Goal: Information Seeking & Learning: Check status

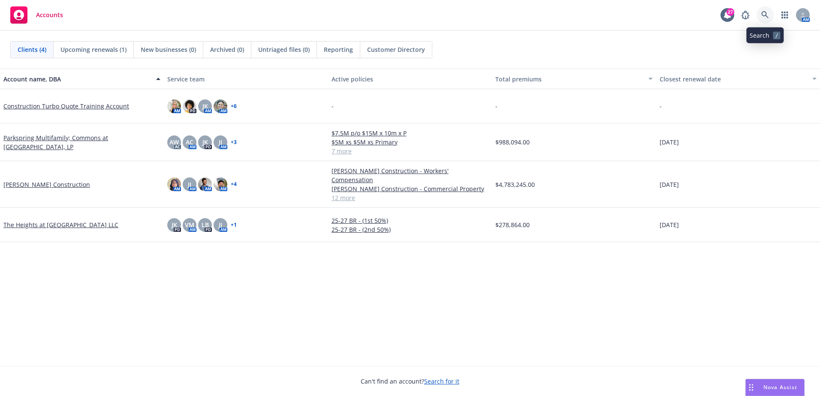
click at [769, 16] on link at bounding box center [764, 14] width 17 height 17
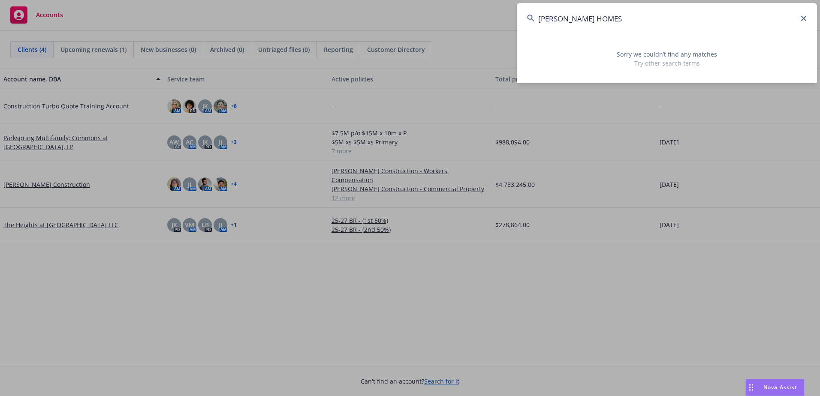
drag, startPoint x: 678, startPoint y: 24, endPoint x: 520, endPoint y: 11, distance: 157.9
click at [519, 13] on input "[PERSON_NAME] HOMES" at bounding box center [667, 18] width 300 height 31
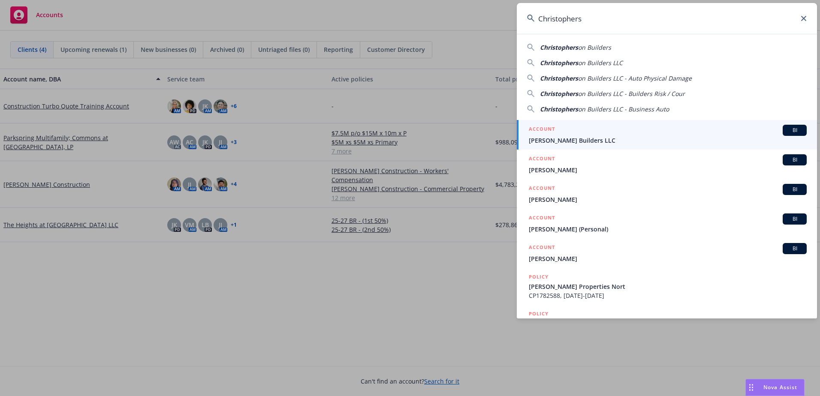
type input "Christophers"
click at [590, 136] on span "[PERSON_NAME] Builders LLC" at bounding box center [668, 140] width 278 height 9
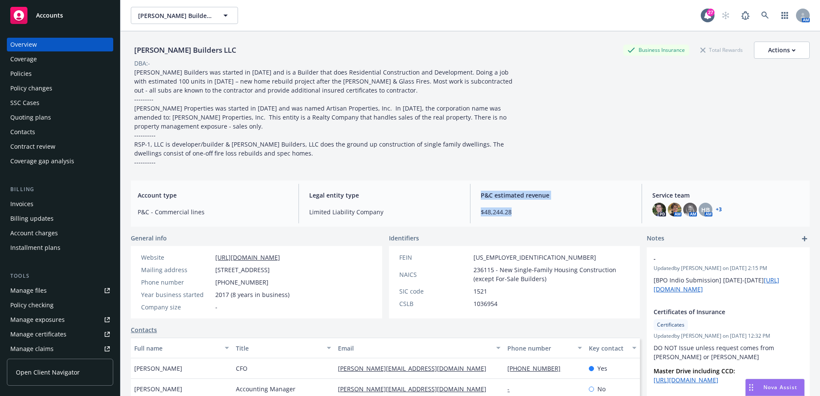
drag, startPoint x: 520, startPoint y: 214, endPoint x: 467, endPoint y: 213, distance: 53.6
click at [467, 213] on div "Account type P&C - Commercial lines Legal entity type Limited Liability Company…" at bounding box center [470, 204] width 679 height 46
click at [470, 213] on div at bounding box center [470, 203] width 0 height 39
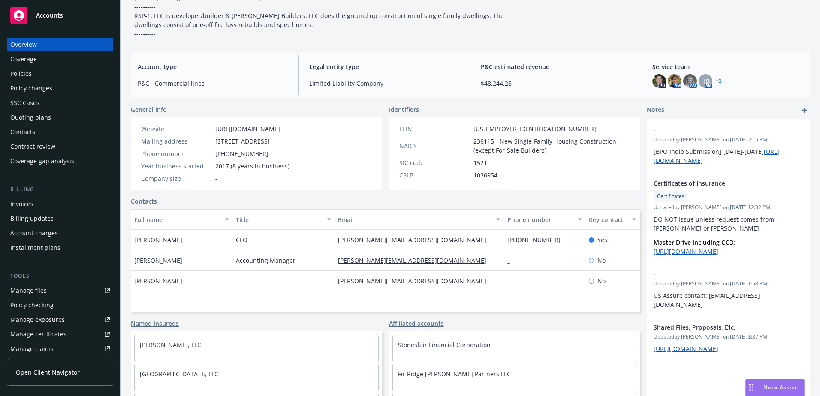
scroll to position [155, 0]
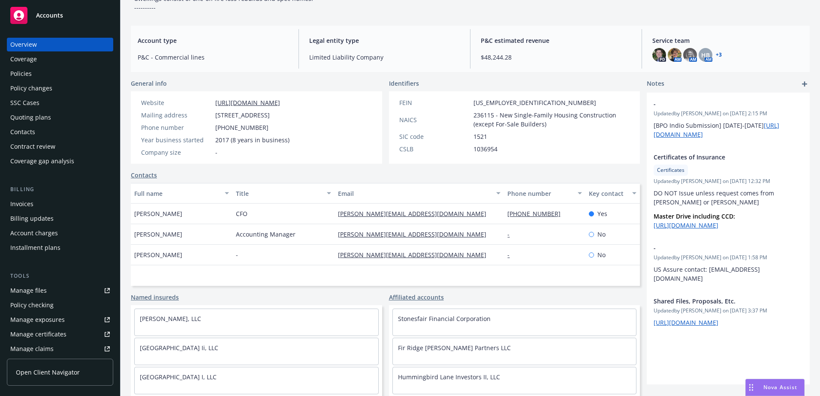
click at [21, 72] on div "Policies" at bounding box center [20, 74] width 21 height 14
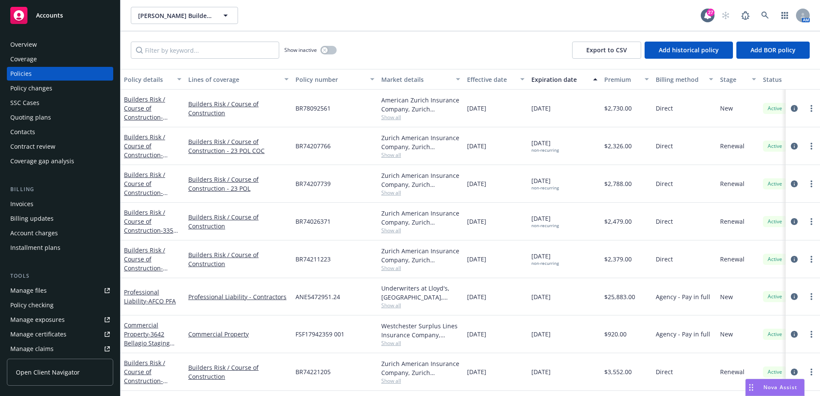
click at [42, 42] on div "Overview" at bounding box center [59, 45] width 99 height 14
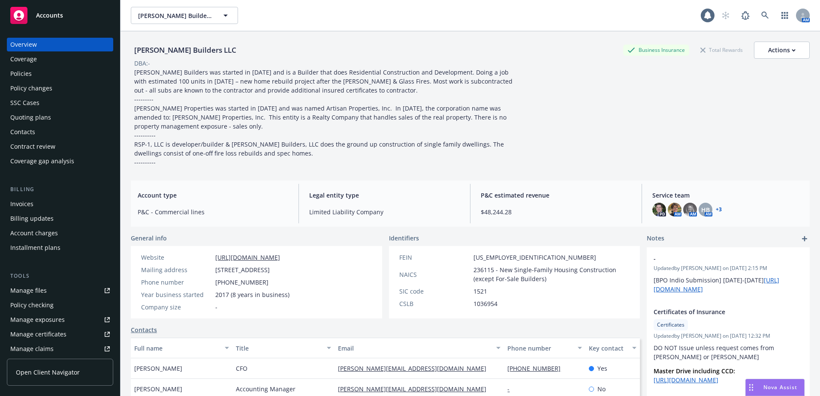
click at [328, 233] on div "[PERSON_NAME] Builders LLC Business Insurance Total Rewards Actions DBA: - [PER…" at bounding box center [470, 224] width 679 height 386
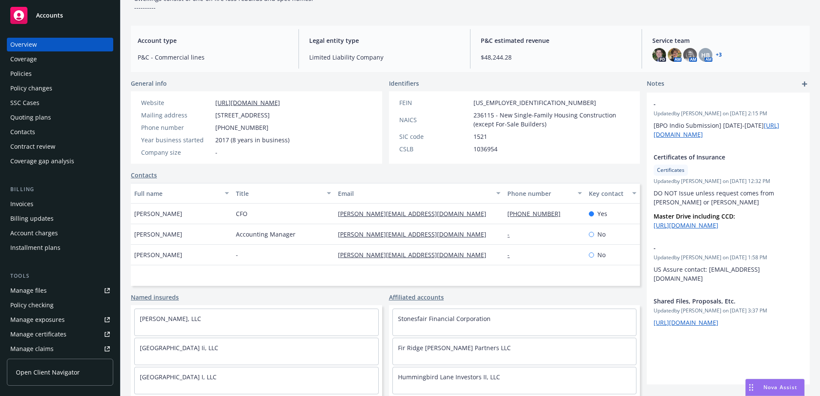
click at [389, 314] on div "Stonesfair Financial Corporation Fir Ridge [PERSON_NAME] Partners LLC [GEOGRAPH…" at bounding box center [514, 351] width 251 height 93
click at [294, 300] on div "Named insureds" at bounding box center [256, 297] width 251 height 9
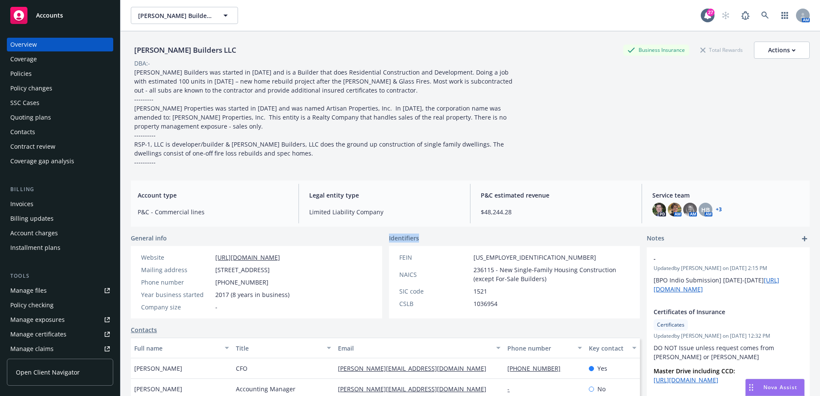
drag, startPoint x: 386, startPoint y: 239, endPoint x: 422, endPoint y: 237, distance: 36.9
click at [422, 237] on div "Identifiers" at bounding box center [514, 238] width 251 height 9
click at [423, 237] on div "Identifiers" at bounding box center [514, 238] width 251 height 9
click at [422, 239] on div "Identifiers" at bounding box center [514, 238] width 251 height 9
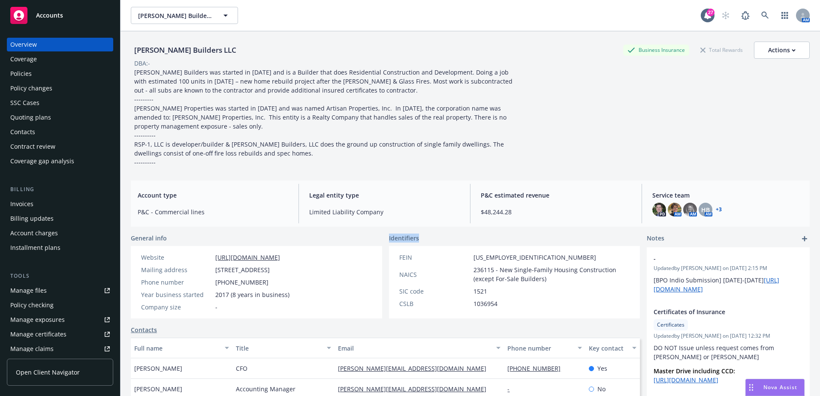
click at [419, 239] on div "Identifiers" at bounding box center [514, 238] width 251 height 9
click at [412, 240] on span "Identifiers" at bounding box center [404, 238] width 30 height 9
click at [403, 240] on span "Identifiers" at bounding box center [404, 238] width 30 height 9
drag, startPoint x: 385, startPoint y: 238, endPoint x: 415, endPoint y: 237, distance: 30.5
click at [415, 237] on div "General info Website [URL][DOMAIN_NAME] Mailing address [STREET_ADDRESS] Phone …" at bounding box center [385, 276] width 509 height 85
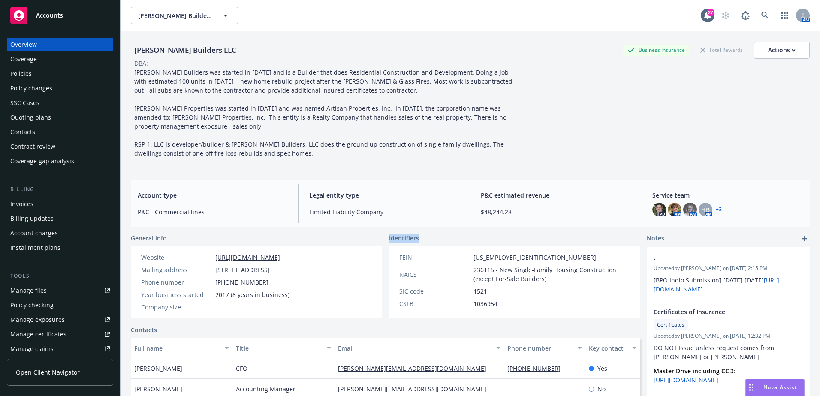
click at [415, 237] on span "Identifiers" at bounding box center [404, 238] width 30 height 9
click at [410, 239] on span "Identifiers" at bounding box center [404, 238] width 30 height 9
click at [389, 239] on span "Identifiers" at bounding box center [404, 238] width 30 height 9
drag, startPoint x: 386, startPoint y: 239, endPoint x: 345, endPoint y: 243, distance: 41.0
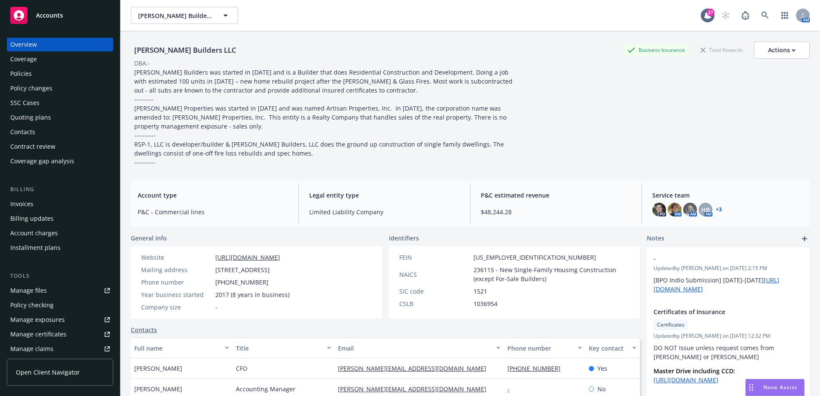
click at [346, 242] on div "General info" at bounding box center [256, 238] width 251 height 9
click at [63, 76] on div "Policies" at bounding box center [59, 74] width 99 height 14
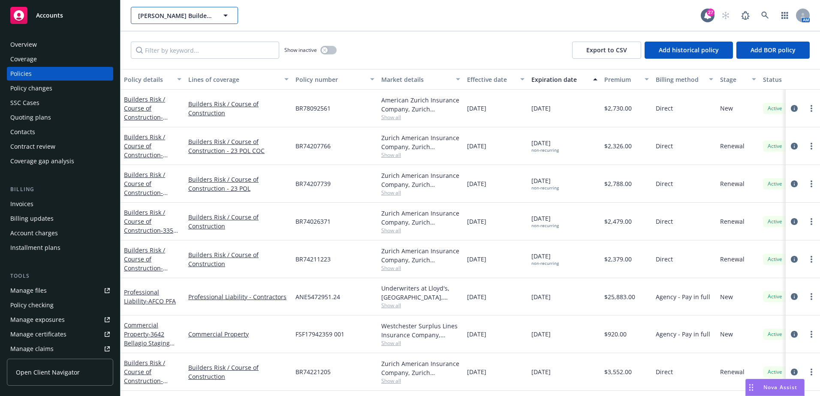
click at [237, 16] on button "[PERSON_NAME] Builders LLC" at bounding box center [184, 15] width 107 height 17
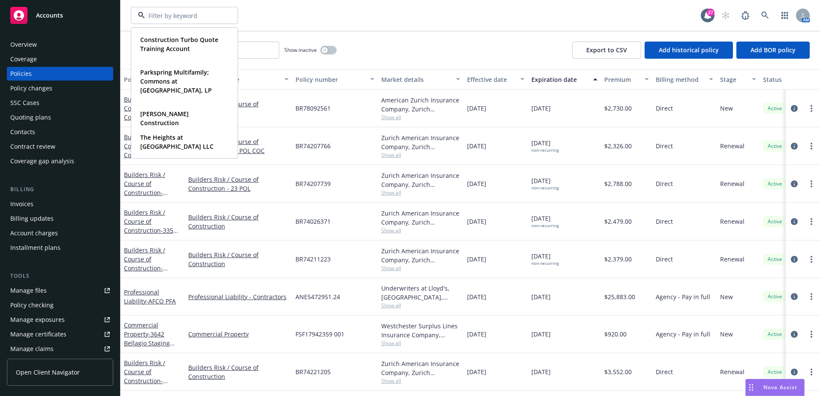
click at [310, 21] on div "Construction Turbo Quote Training Account Type Commercial Parkspring Multifamil…" at bounding box center [416, 15] width 570 height 17
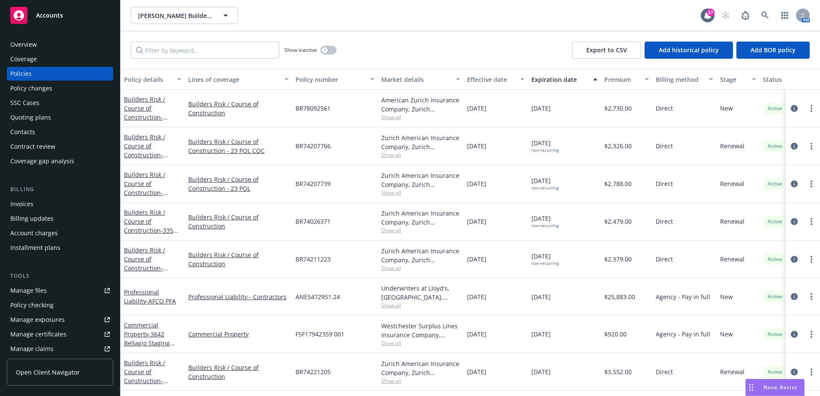
drag, startPoint x: 563, startPoint y: 227, endPoint x: 525, endPoint y: 214, distance: 41.0
click at [525, 214] on div "Builders Risk / Course of Construction - [GEOGRAPHIC_DATA][PERSON_NAME], Napa -…" at bounding box center [534, 222] width 828 height 38
click at [525, 214] on div "[DATE]" at bounding box center [496, 222] width 64 height 38
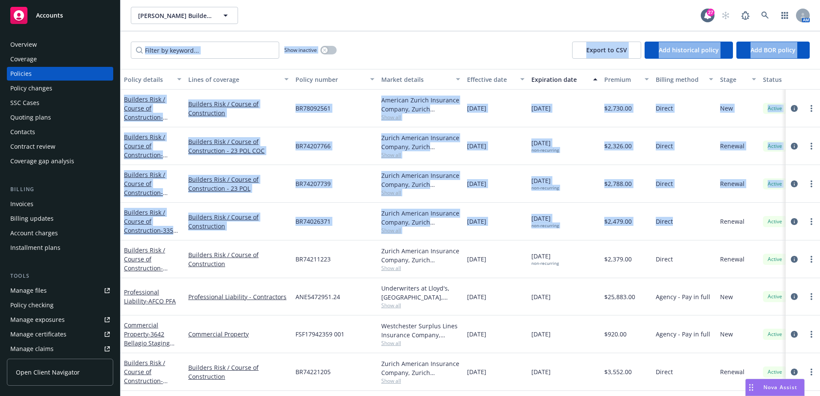
drag, startPoint x: 674, startPoint y: 220, endPoint x: 127, endPoint y: 57, distance: 571.5
click at [127, 57] on div "Show inactive Export to CSV Add historical policy Add BOR policy Policy details…" at bounding box center [469, 213] width 699 height 365
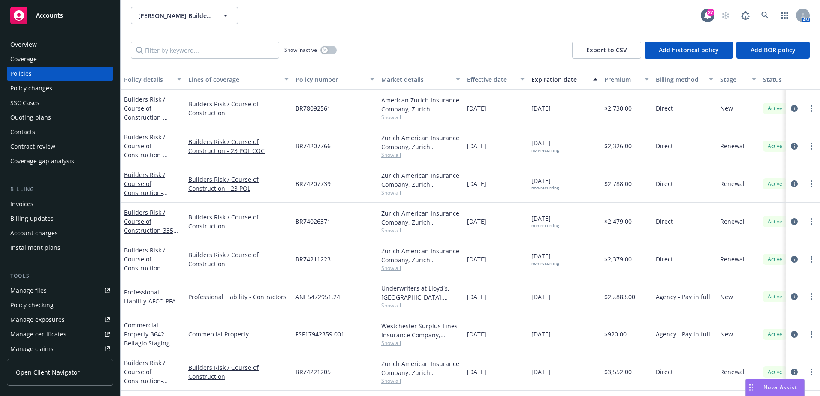
click at [602, 245] on div "$2,379.00" at bounding box center [626, 260] width 51 height 38
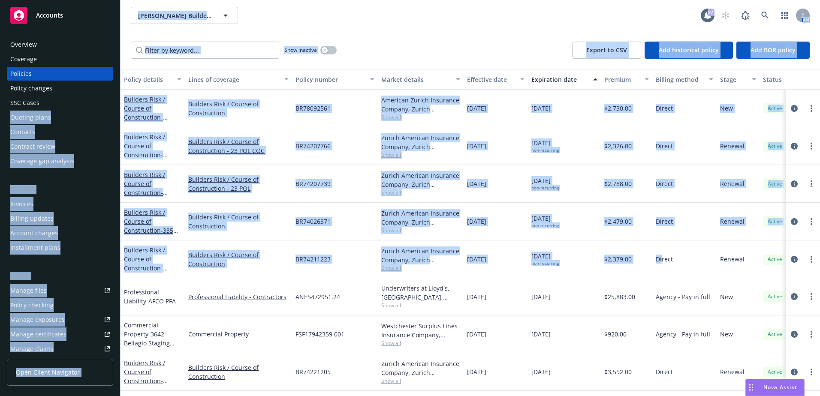
drag, startPoint x: 663, startPoint y: 261, endPoint x: 61, endPoint y: 97, distance: 623.5
click at [61, 97] on div "Accounts Overview Coverage Policies Policy changes SSC Cases Quoting plans Cont…" at bounding box center [410, 198] width 820 height 396
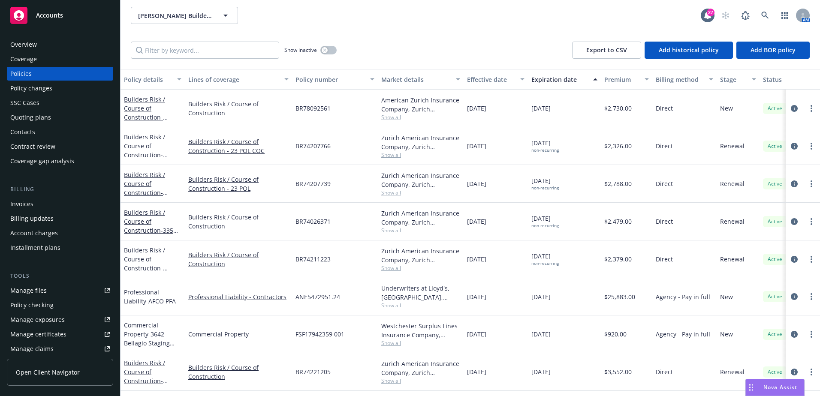
click at [680, 242] on div "Direct" at bounding box center [684, 260] width 64 height 38
click at [674, 264] on div "Direct" at bounding box center [684, 260] width 64 height 38
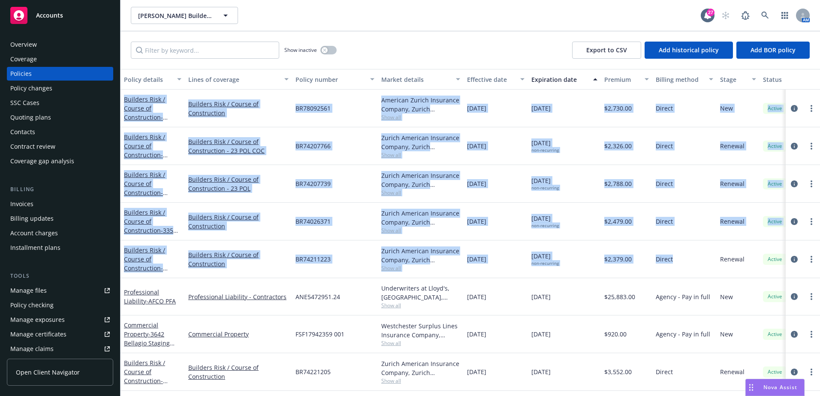
drag, startPoint x: 686, startPoint y: 258, endPoint x: 129, endPoint y: 94, distance: 581.2
click at [617, 246] on div "$2,379.00" at bounding box center [626, 260] width 51 height 38
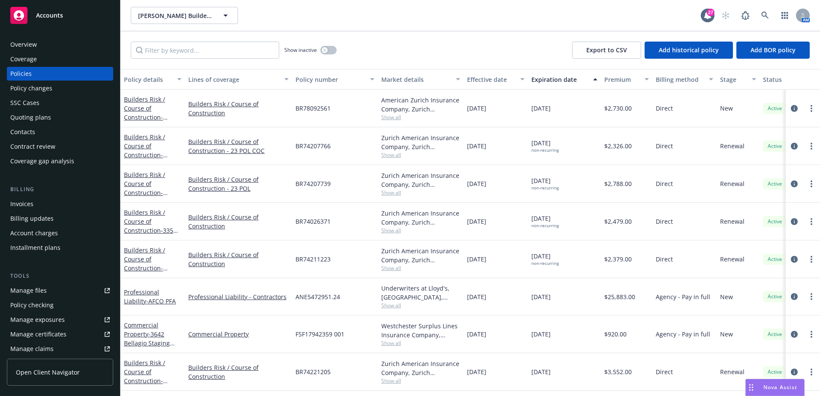
drag, startPoint x: 566, startPoint y: 268, endPoint x: 527, endPoint y: 260, distance: 39.0
click at [527, 260] on div "Builders Risk / Course of Construction - [STREET_ADDRESS] - construction final …" at bounding box center [534, 260] width 828 height 38
drag, startPoint x: 527, startPoint y: 260, endPoint x: 587, endPoint y: 268, distance: 60.0
click at [587, 268] on div "[DATE] non-recurring" at bounding box center [564, 260] width 73 height 38
click at [578, 272] on div "[DATE] non-recurring" at bounding box center [564, 260] width 73 height 38
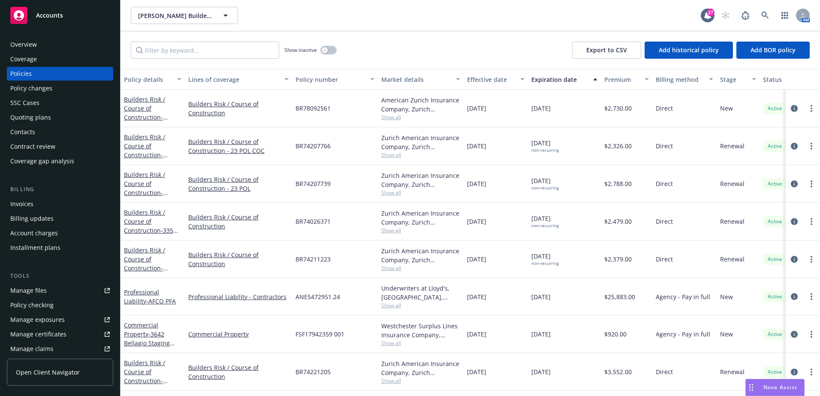
click at [48, 17] on span "Accounts" at bounding box center [49, 15] width 27 height 7
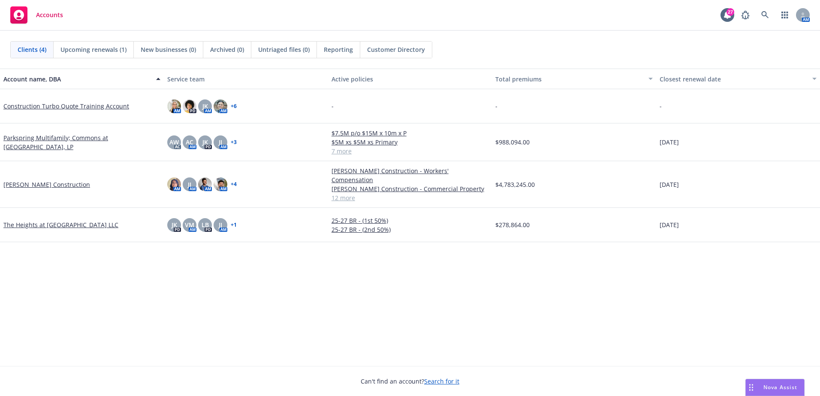
click at [351, 52] on span "Reporting" at bounding box center [338, 49] width 29 height 9
